Goal: Transaction & Acquisition: Purchase product/service

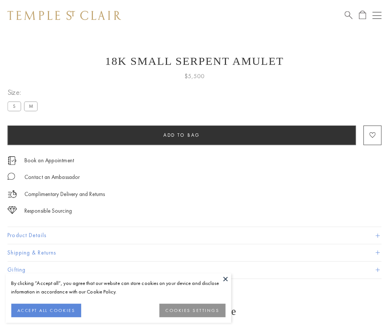
scroll to position [7, 0]
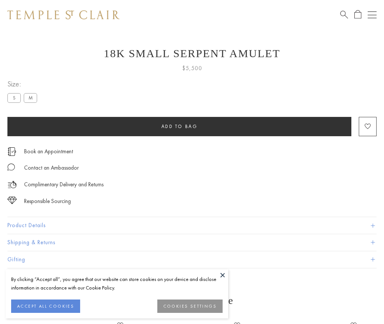
click at [179, 126] on span "Add to bag" at bounding box center [179, 126] width 36 height 6
